Goal: Information Seeking & Learning: Learn about a topic

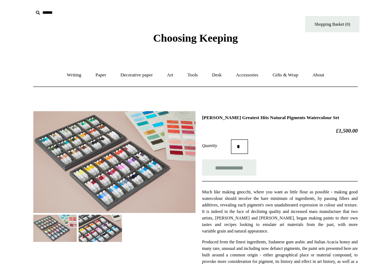
click at [166, 75] on link "Art +" at bounding box center [169, 74] width 19 height 19
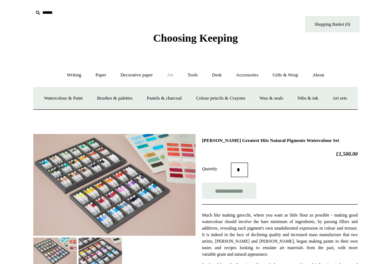
click at [63, 101] on link "Watercolour & Paint" at bounding box center [63, 98] width 52 height 19
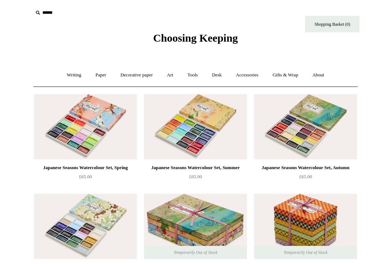
click at [168, 74] on link "Art +" at bounding box center [169, 74] width 19 height 19
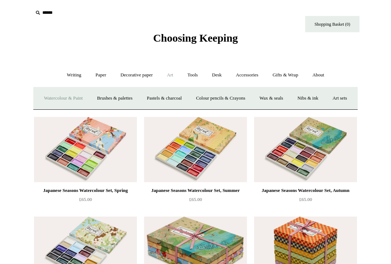
click at [172, 96] on link "Pastels & charcoal" at bounding box center [164, 98] width 48 height 19
